Goal: Transaction & Acquisition: Subscribe to service/newsletter

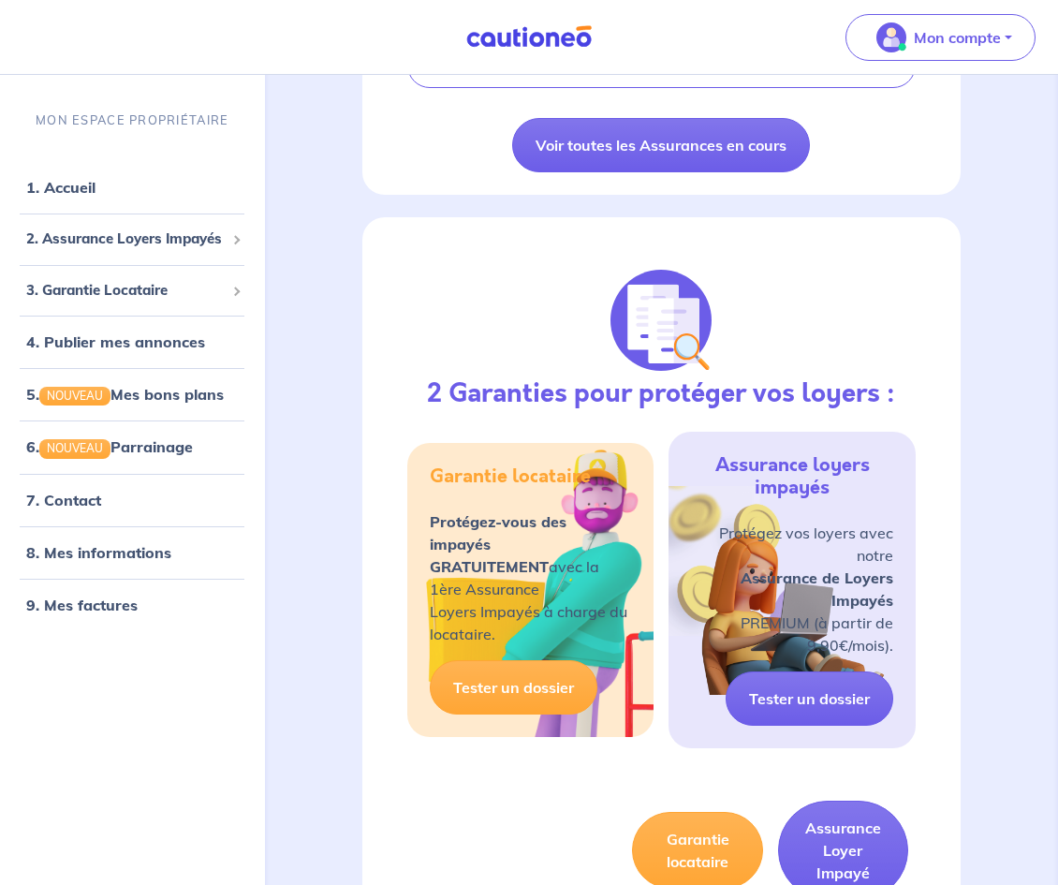
scroll to position [823, 0]
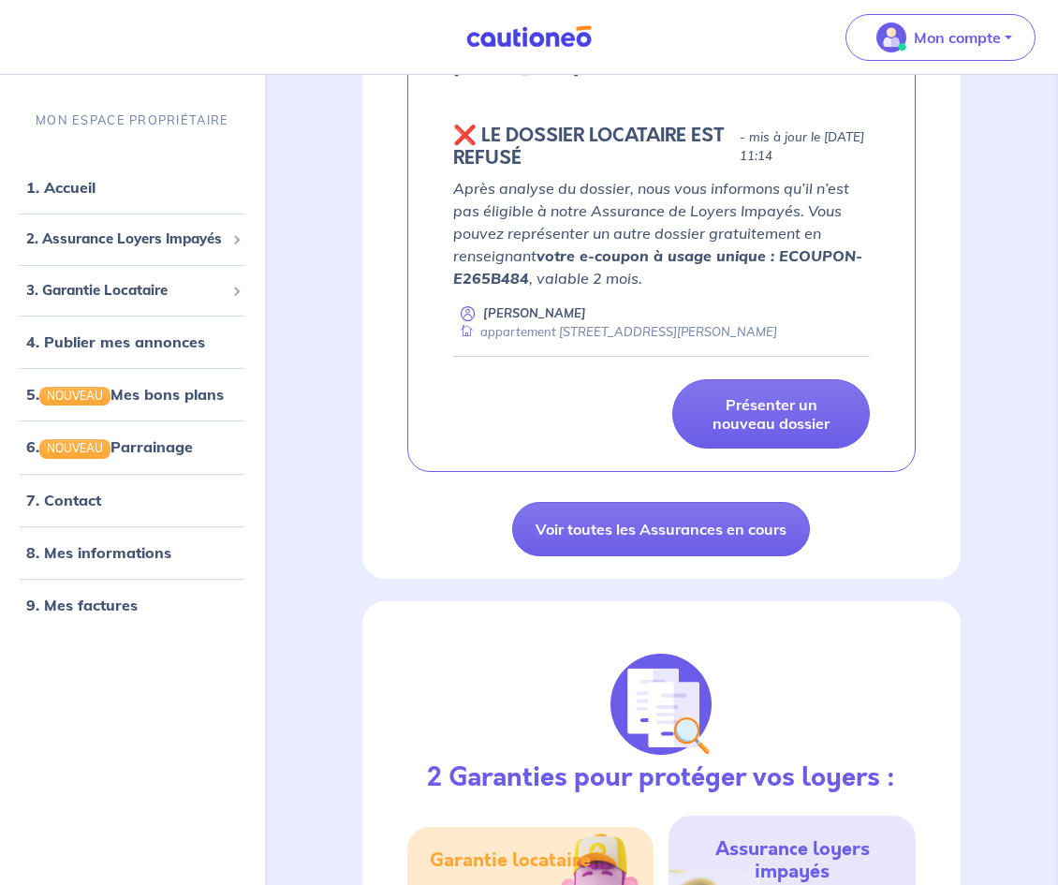
click at [642, 494] on div "Assurance Loyer Impayé MES GARANTIES EN COURS Les dernières mises à jours Nawel…" at bounding box center [661, 7] width 599 height 1144
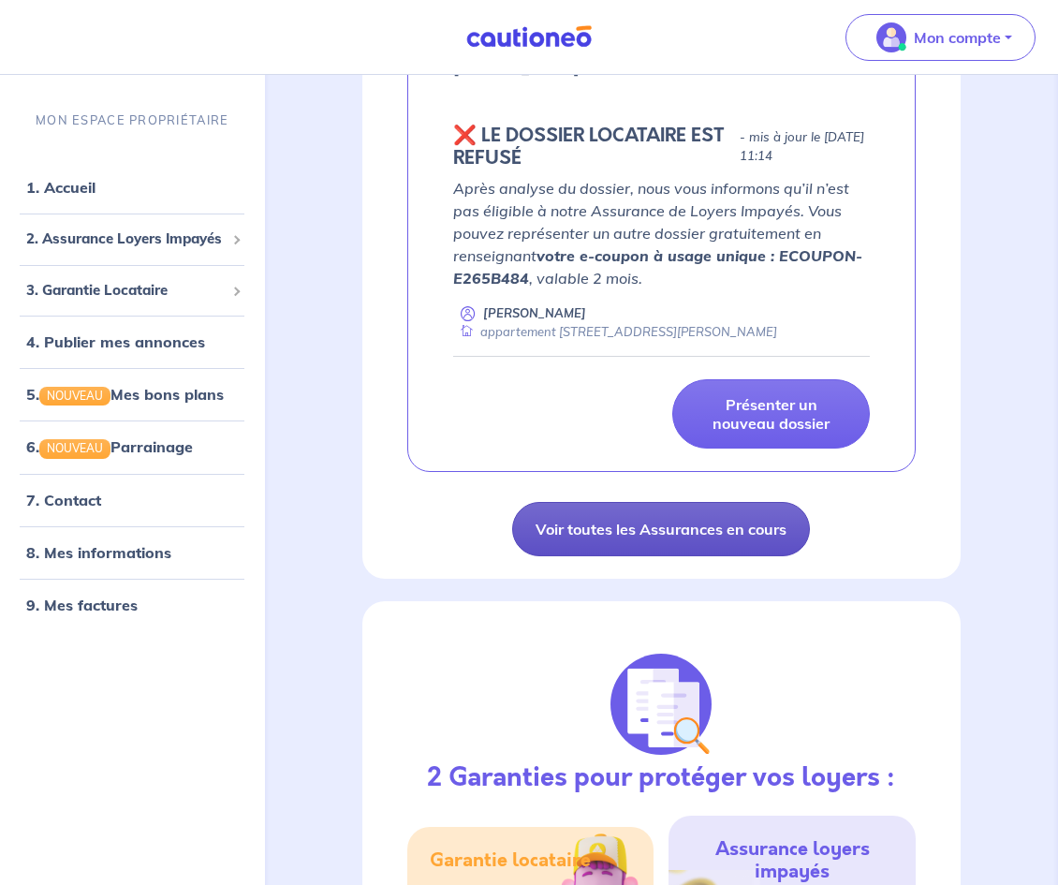
click at [613, 531] on link "Voir toutes les Assurances en cours" at bounding box center [661, 529] width 298 height 54
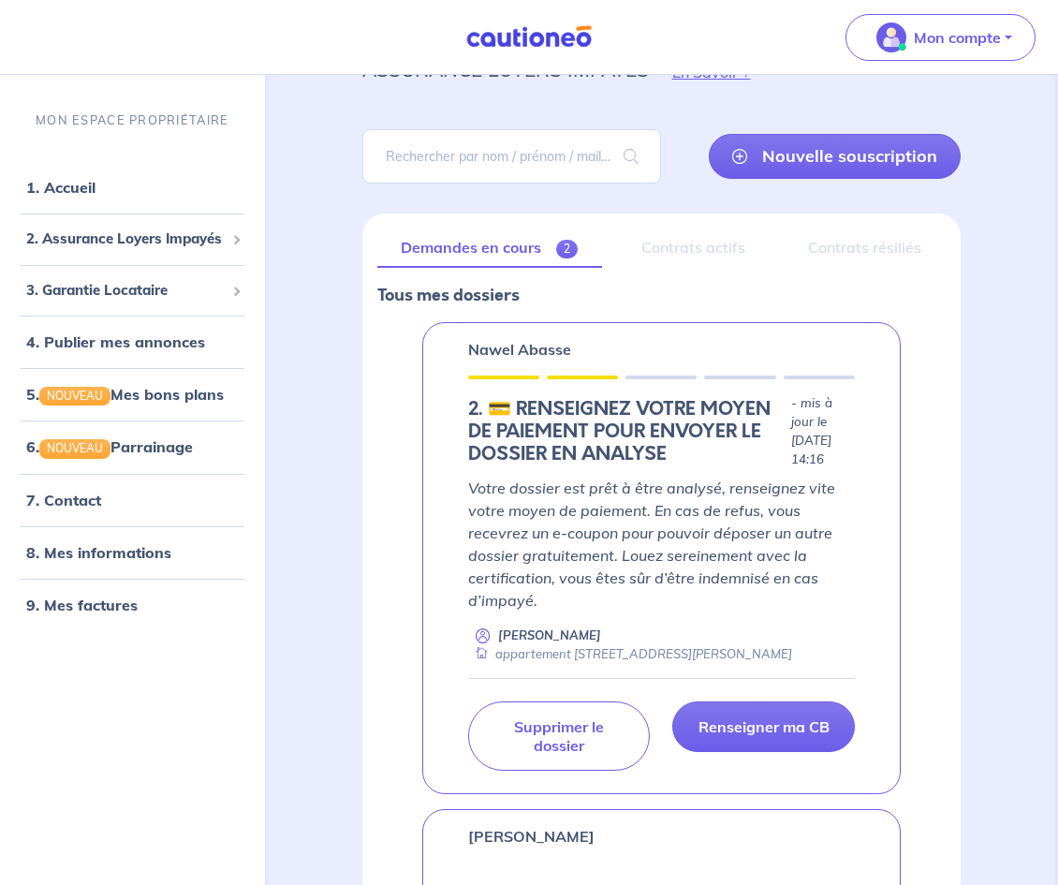
scroll to position [580, 0]
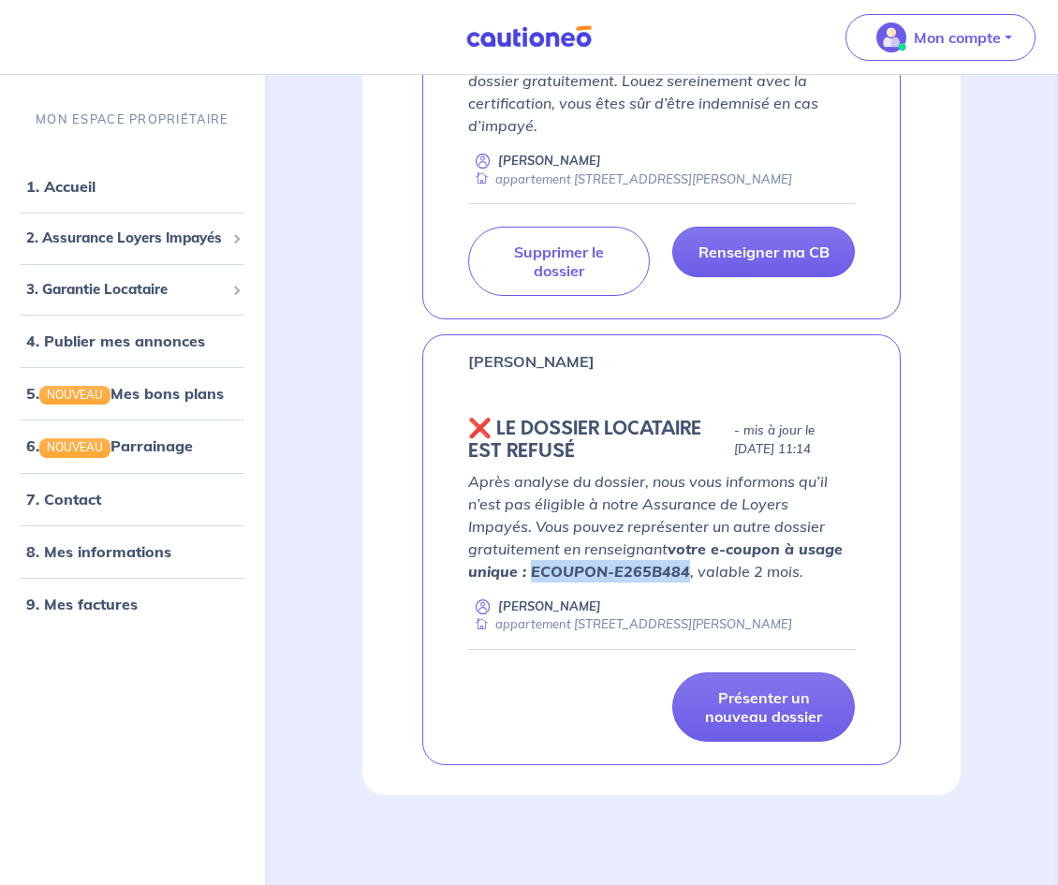
drag, startPoint x: 470, startPoint y: 566, endPoint x: 625, endPoint y: 568, distance: 154.5
click at [625, 568] on p "Après analyse du dossier, nous vous informons qu’il n’est pas éligible à notre …" at bounding box center [662, 526] width 388 height 112
copy strong "ECOUPON-E265B484"
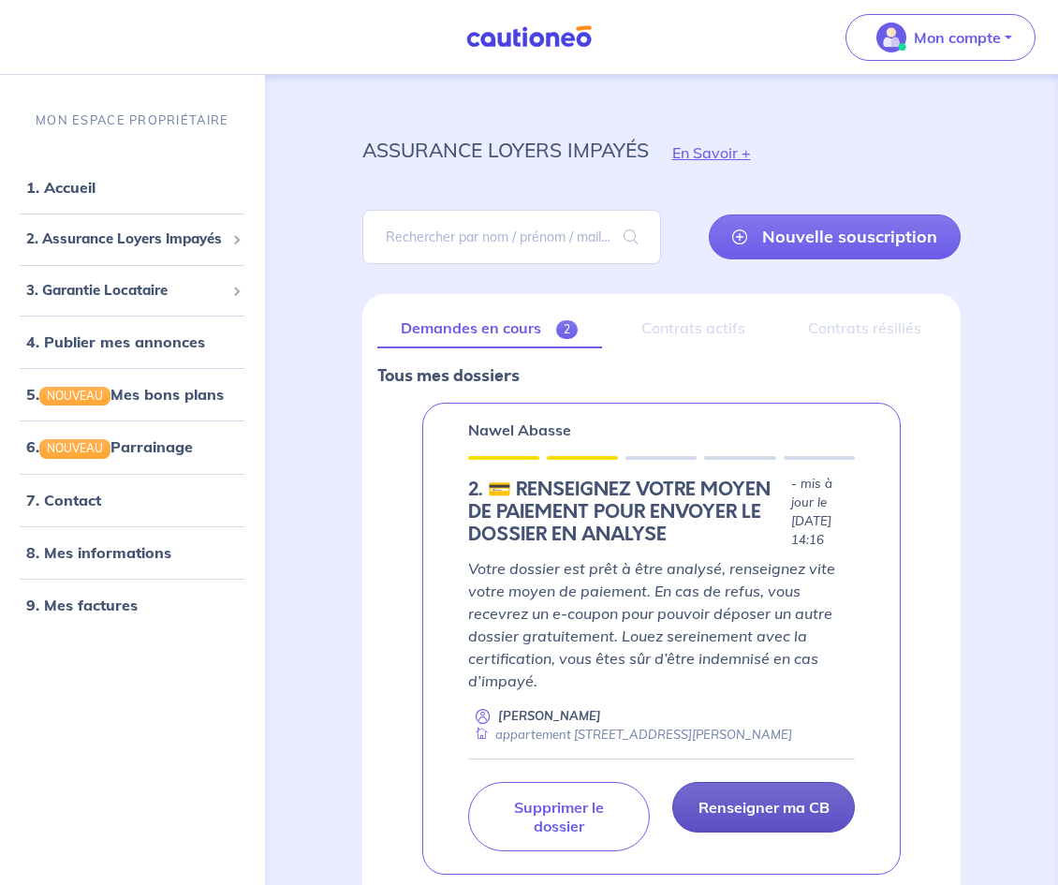
click at [777, 804] on link "Renseigner ma CB" at bounding box center [763, 807] width 183 height 51
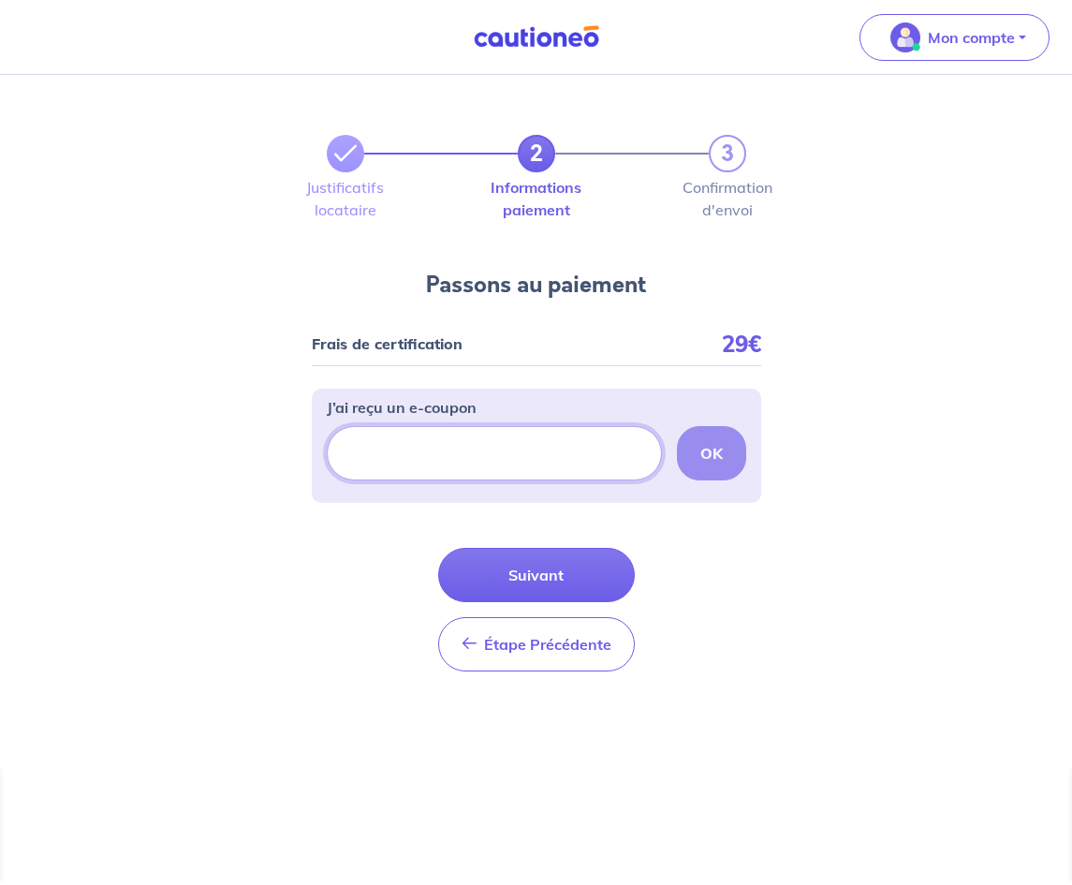
click at [522, 444] on input "J’ai reçu un e-coupon" at bounding box center [494, 453] width 335 height 54
paste input "ECOUPON-E265B484"
type input "ECOUPON-E265B484"
click at [716, 451] on strong "OK" at bounding box center [712, 453] width 22 height 19
